Goal: Check status: Check status

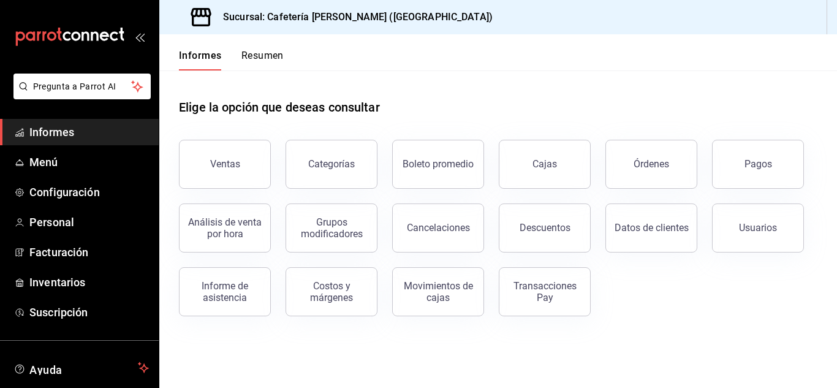
click at [447, 118] on div "Elige la opción que deseas consultar" at bounding box center [498, 97] width 638 height 55
click at [554, 300] on div "Transacciones Pay" at bounding box center [545, 291] width 76 height 23
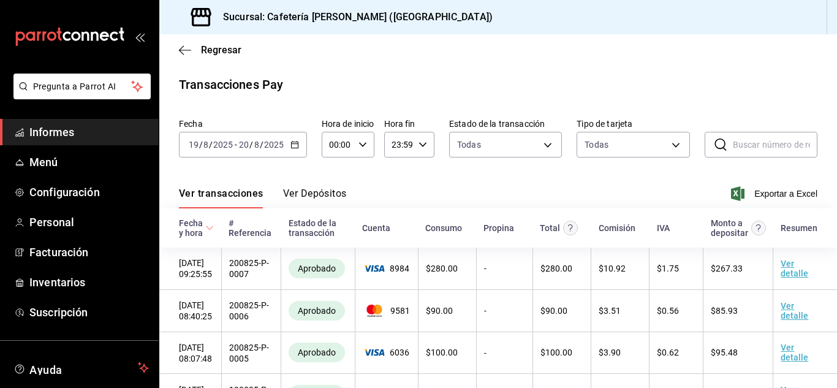
click at [306, 149] on div "Fecha [DATE] [DATE] - [DATE] [DATE] Hora de inicio 00:00 Hora de inicio Hora fi…" at bounding box center [498, 142] width 638 height 59
click at [297, 143] on div "[DATE] [DATE] - [DATE] [DATE]" at bounding box center [243, 145] width 128 height 26
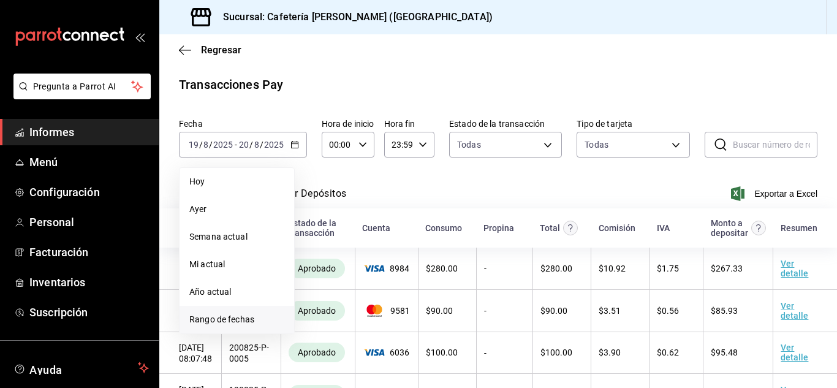
click at [242, 318] on font "Rango de fechas" at bounding box center [221, 319] width 65 height 10
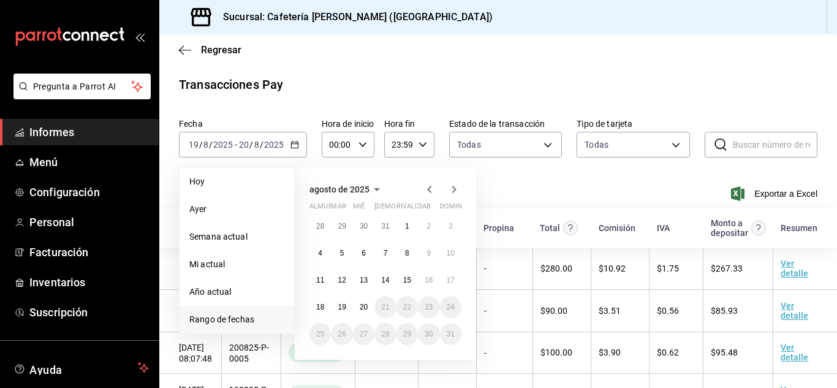
click at [429, 185] on icon "button" at bounding box center [429, 189] width 15 height 15
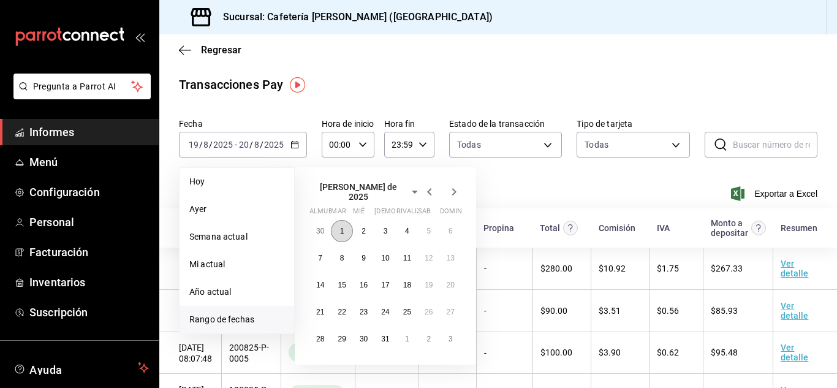
click at [346, 224] on button "1" at bounding box center [341, 231] width 21 height 22
click at [383, 335] on font "31" at bounding box center [385, 339] width 8 height 9
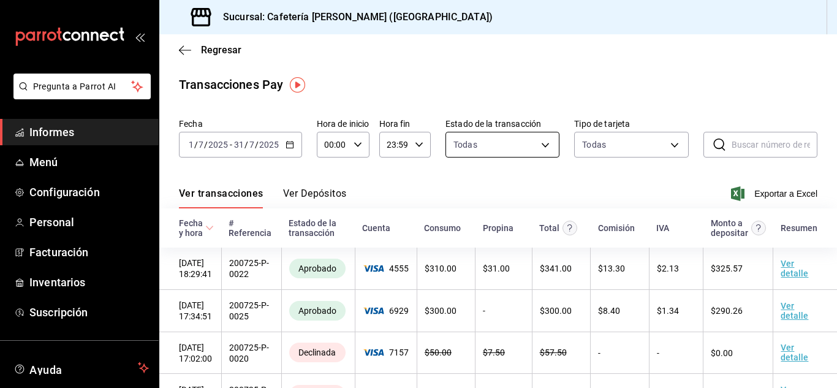
click at [507, 143] on body "Pregunta a Parrot AI Informes Menú Configuración Personal Facturación Inventari…" at bounding box center [418, 194] width 837 height 388
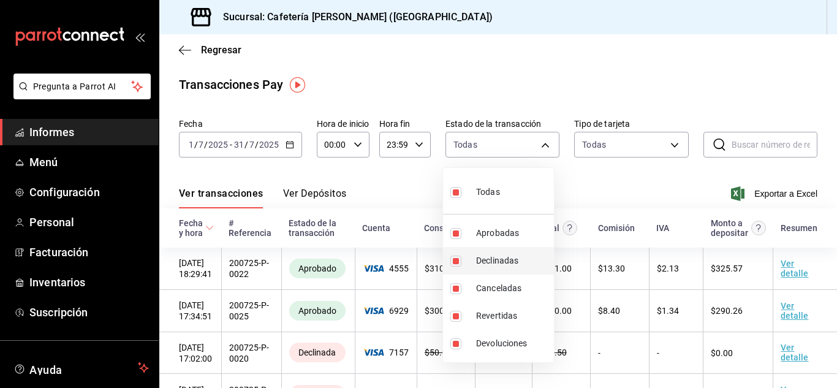
click at [489, 259] on font "Declinadas" at bounding box center [497, 260] width 42 height 10
type input "approved,canceled,reversed,refunded"
checkbox input "false"
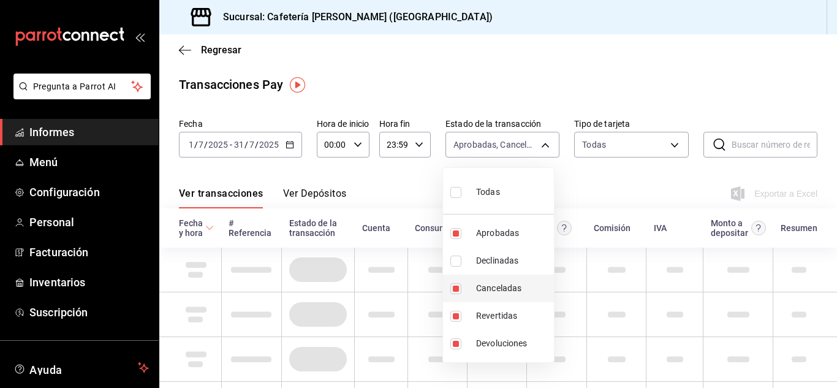
click at [494, 291] on font "Canceladas" at bounding box center [498, 288] width 45 height 10
type input "approved,reversed,refunded"
checkbox input "false"
click at [397, 193] on div at bounding box center [418, 194] width 837 height 388
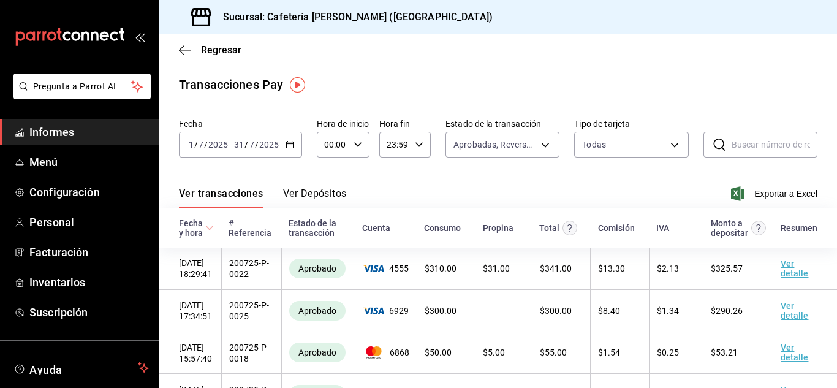
click at [292, 142] on icon "button" at bounding box center [289, 144] width 9 height 9
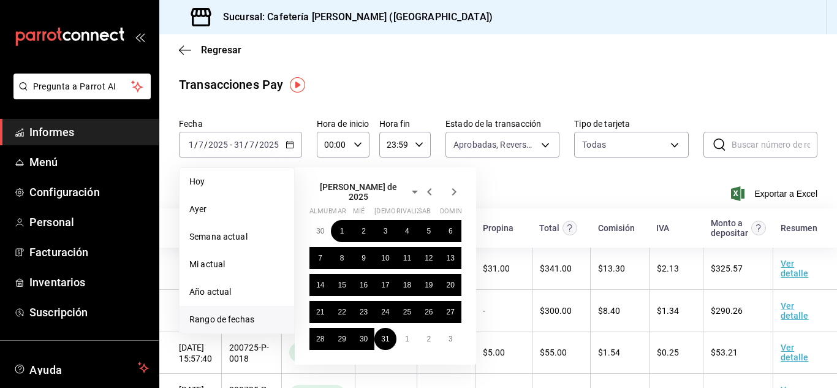
click at [601, 184] on div "Ver transacciones Ver Depósitos Exportar a Excel" at bounding box center [498, 190] width 638 height 36
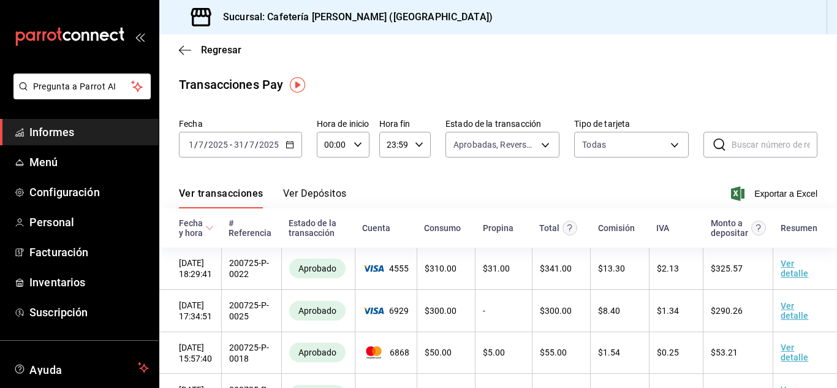
click at [293, 142] on icon "button" at bounding box center [289, 144] width 9 height 9
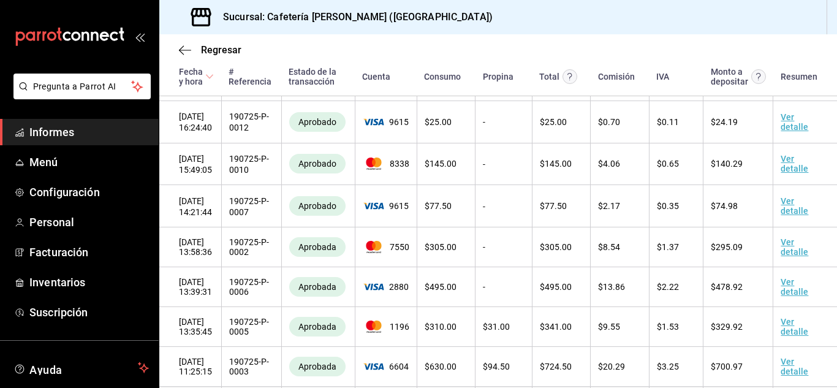
scroll to position [998, 0]
